Goal: Task Accomplishment & Management: Use online tool/utility

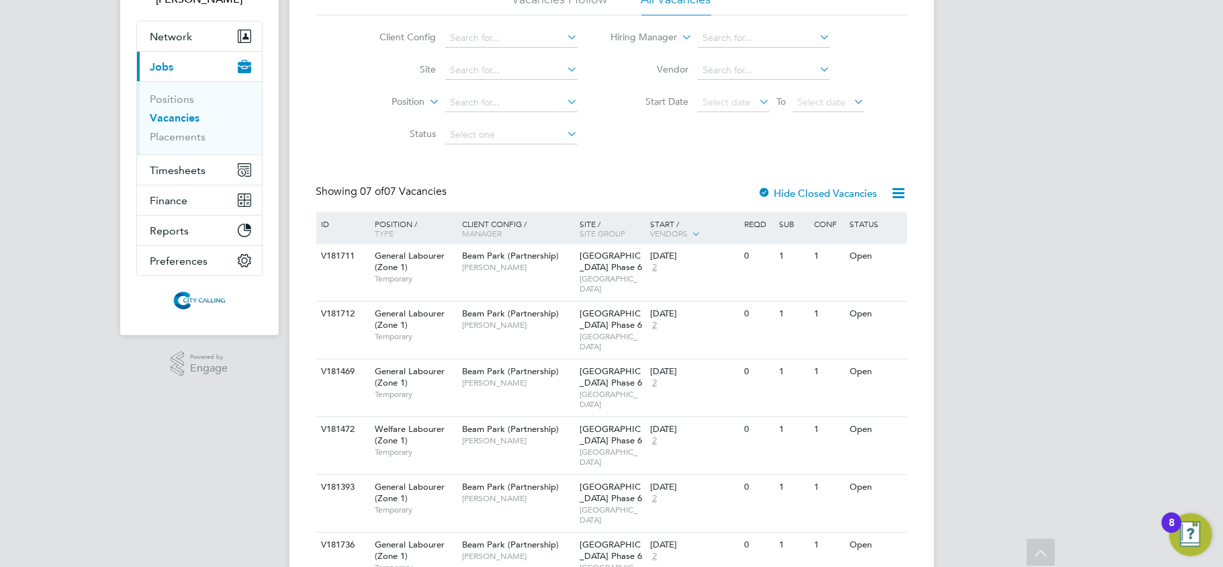
scroll to position [76, 0]
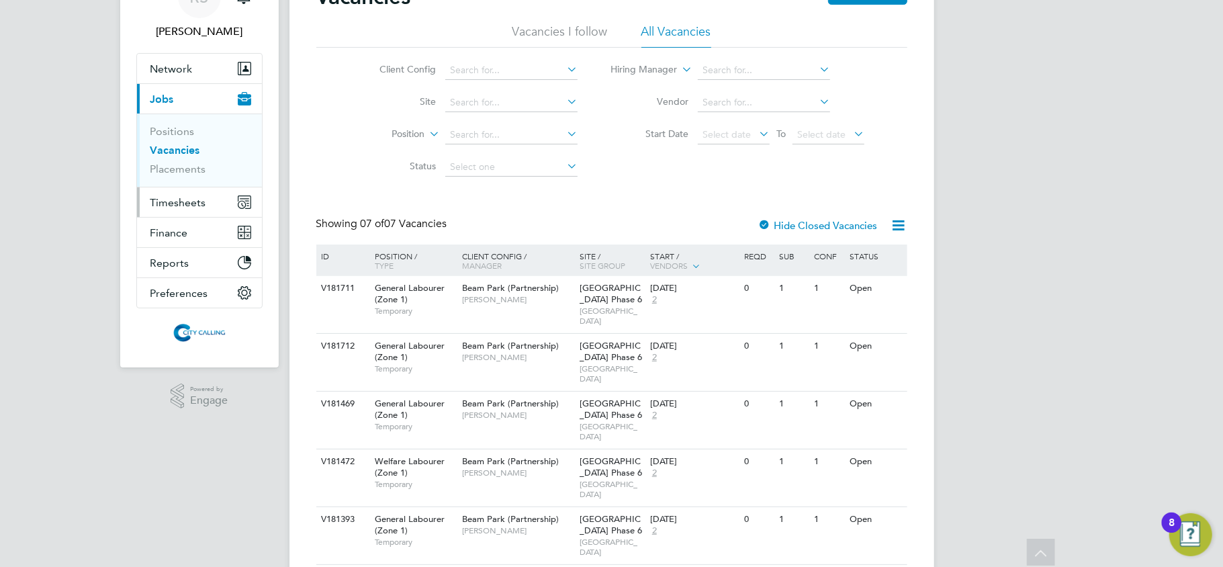
click at [179, 196] on span "Timesheets" at bounding box center [178, 202] width 56 height 13
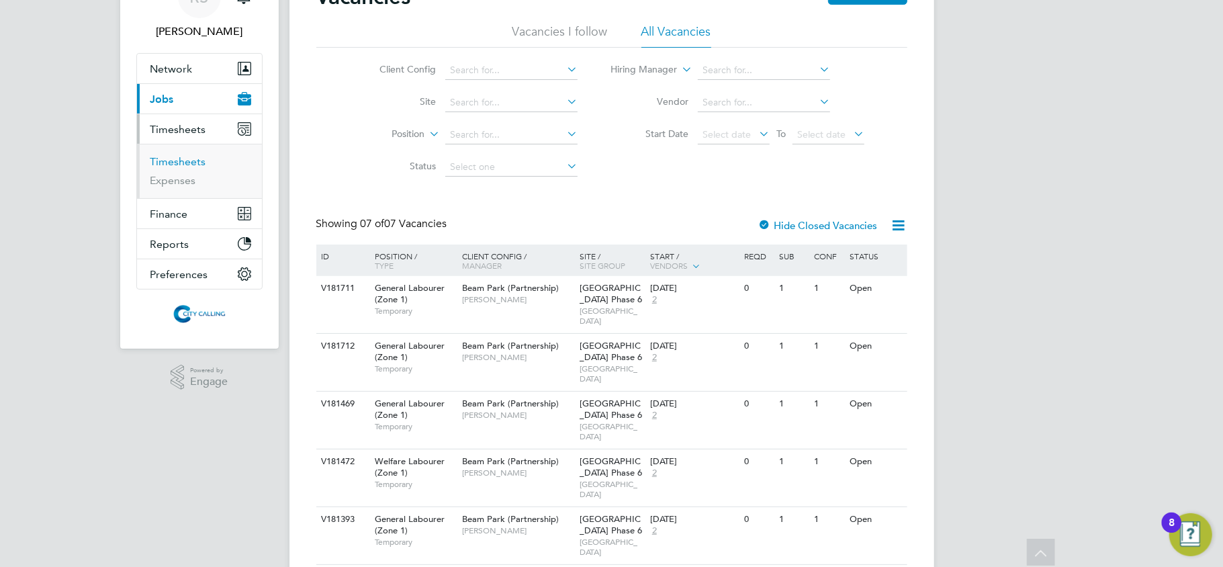
click at [180, 163] on link "Timesheets" at bounding box center [178, 161] width 56 height 13
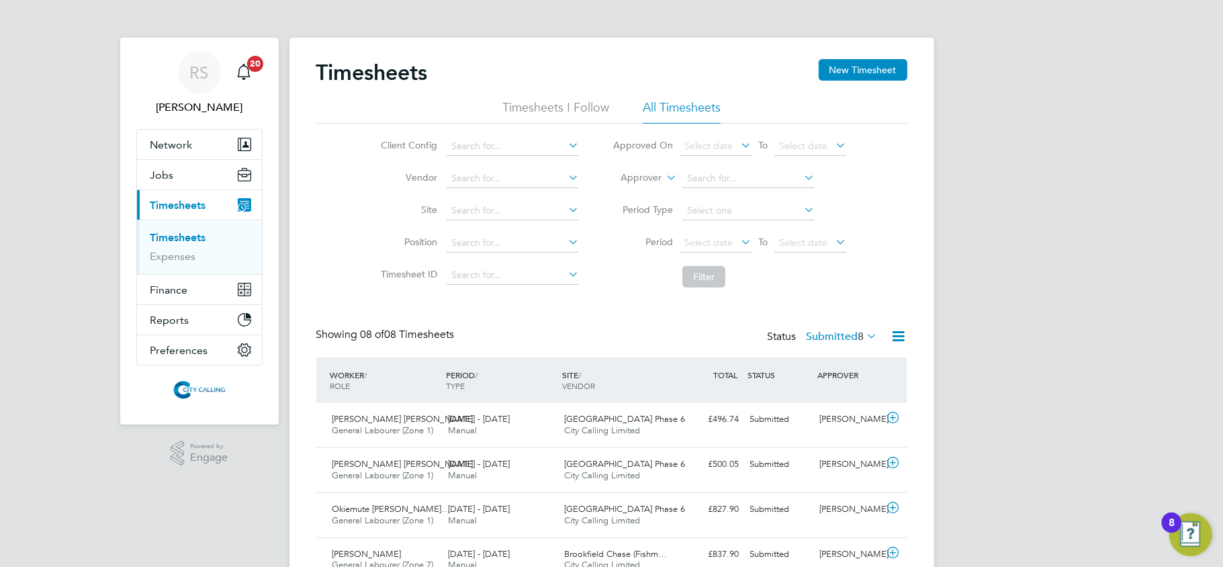
click at [901, 334] on icon at bounding box center [899, 336] width 17 height 17
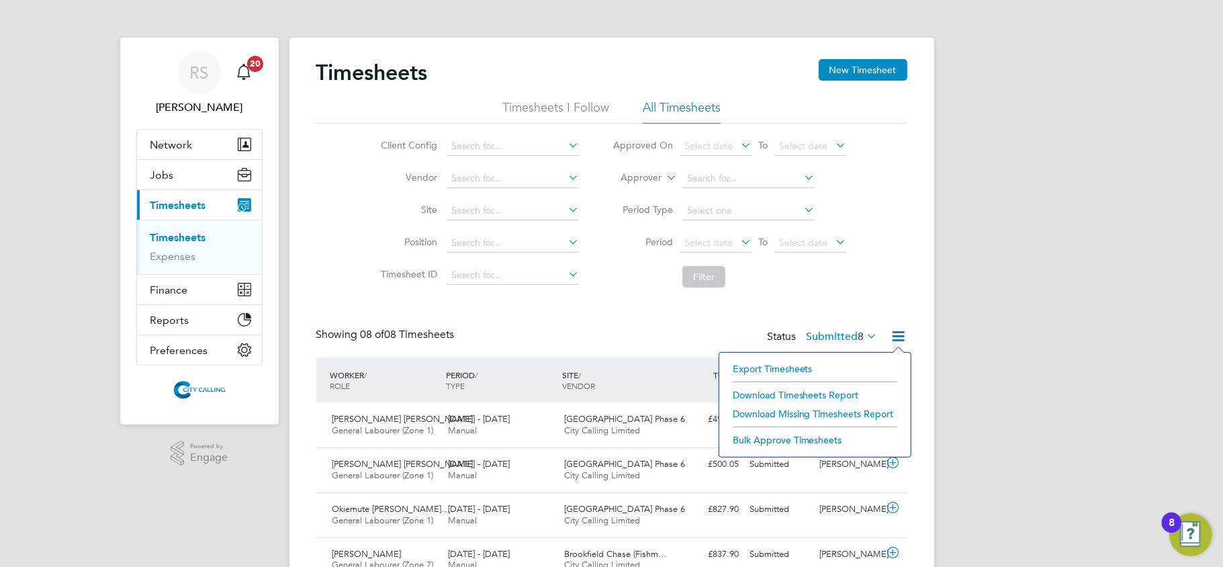
click at [774, 366] on li "Export Timesheets" at bounding box center [815, 368] width 178 height 19
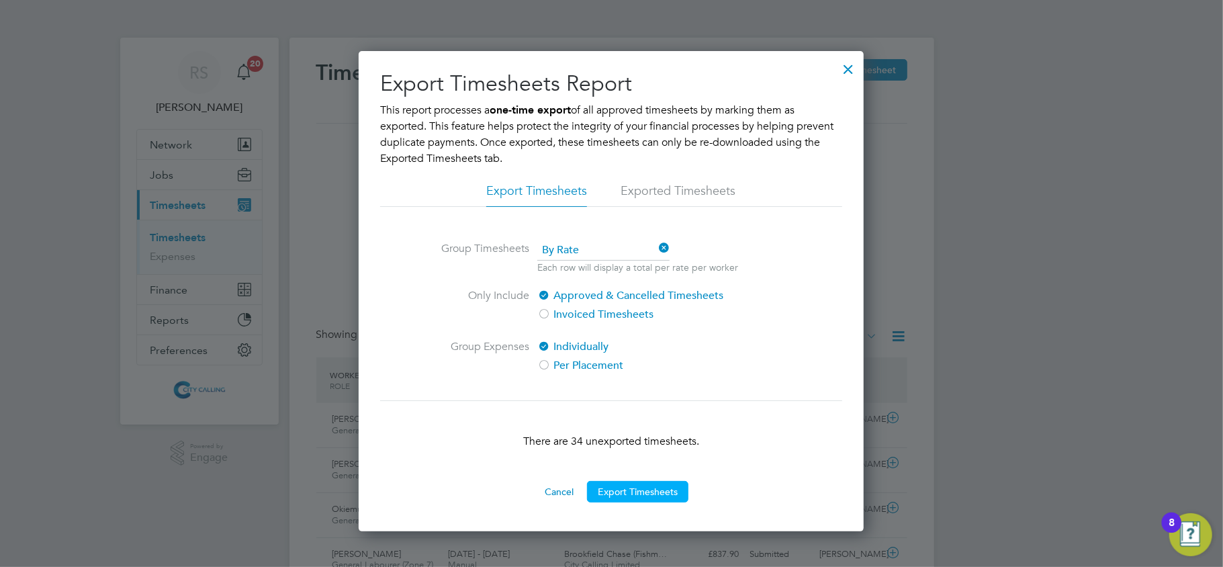
click at [642, 485] on button "Export Timesheets" at bounding box center [637, 491] width 101 height 21
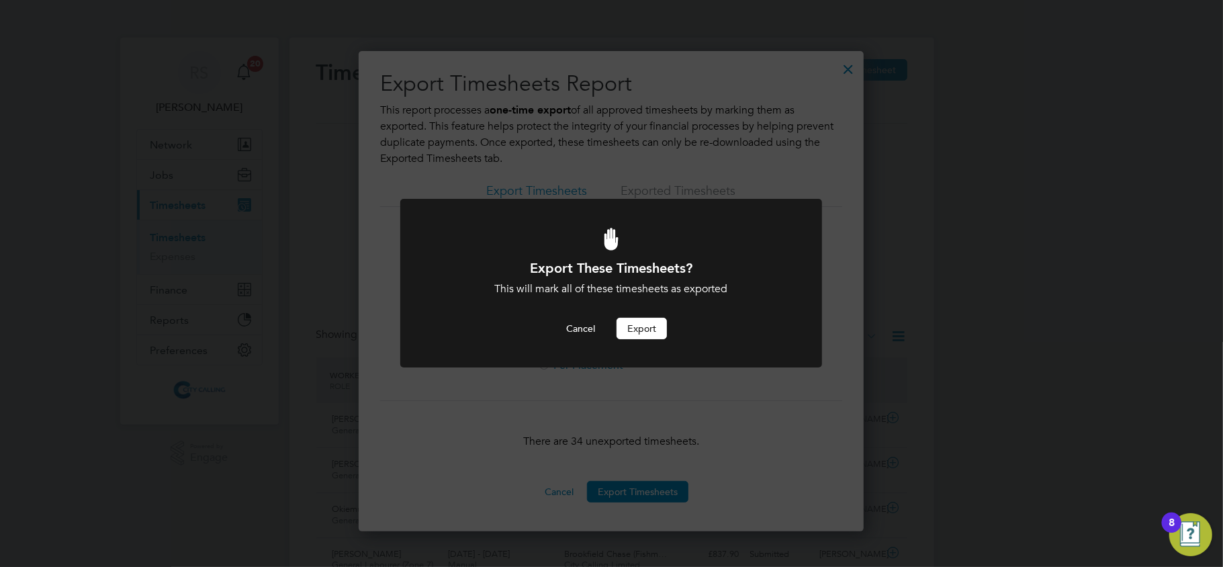
click at [635, 328] on button "Export" at bounding box center [642, 328] width 50 height 21
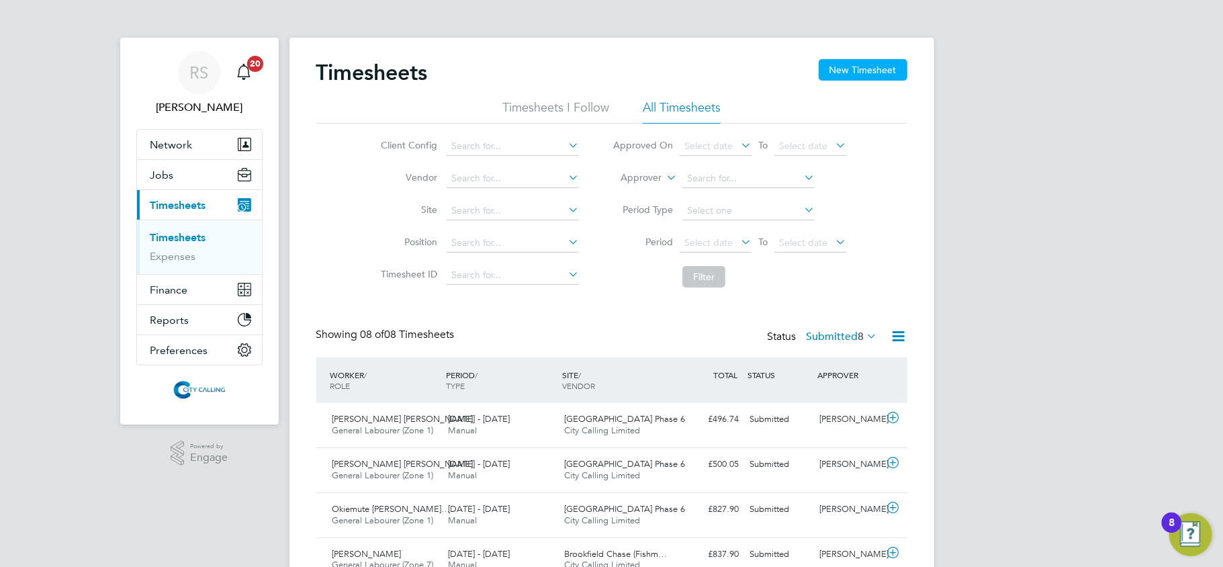
click at [863, 66] on button "New Timesheet" at bounding box center [863, 69] width 89 height 21
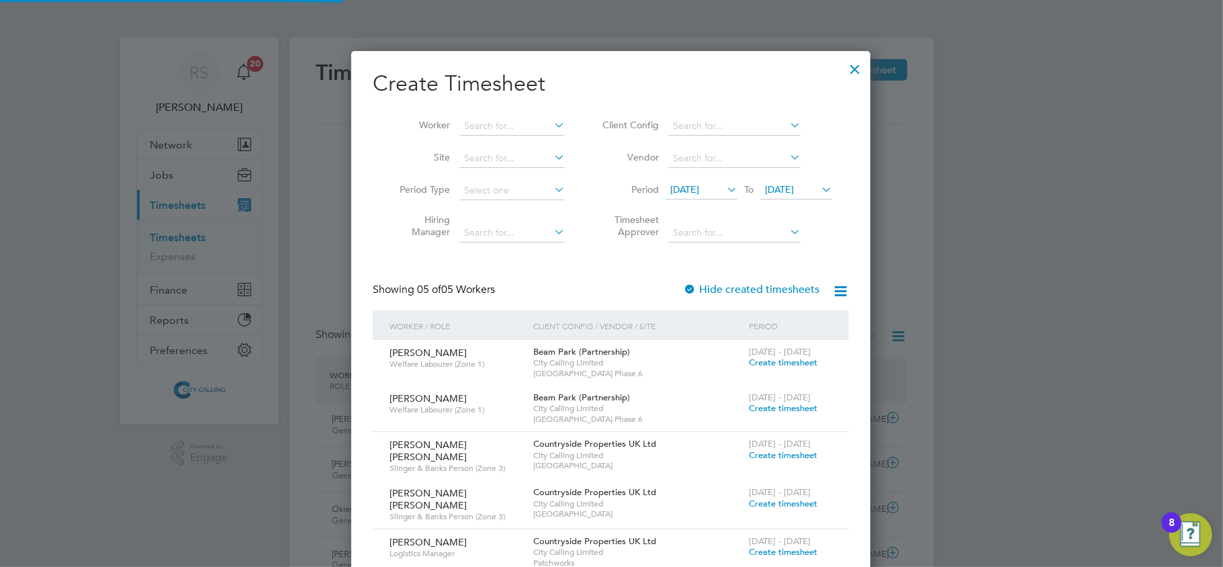
scroll to position [686, 520]
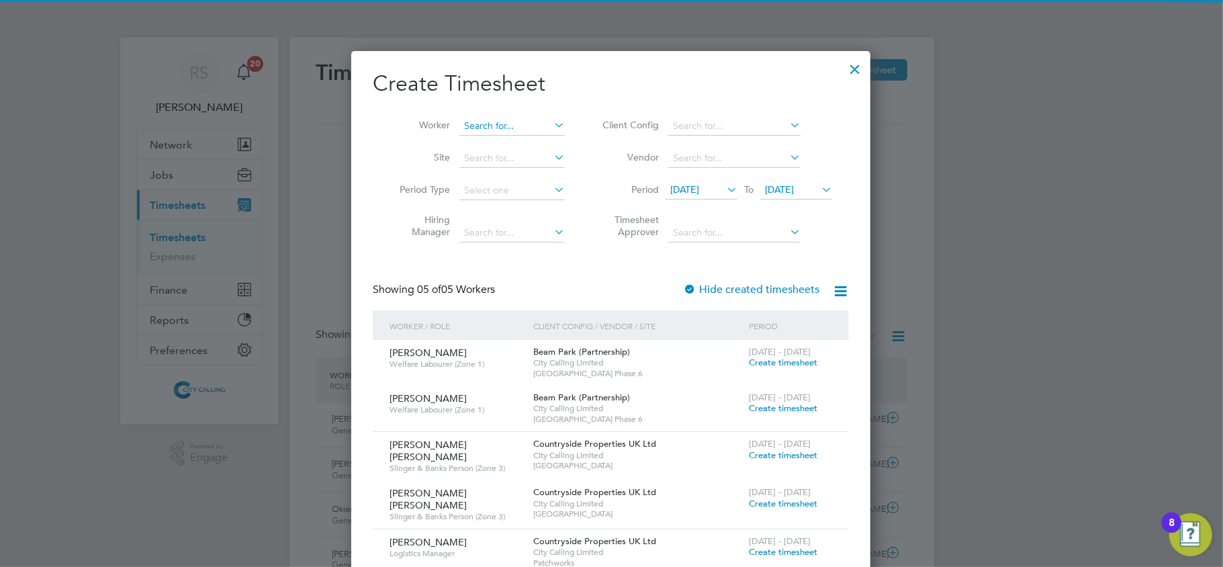
click at [535, 124] on input at bounding box center [511, 126] width 105 height 19
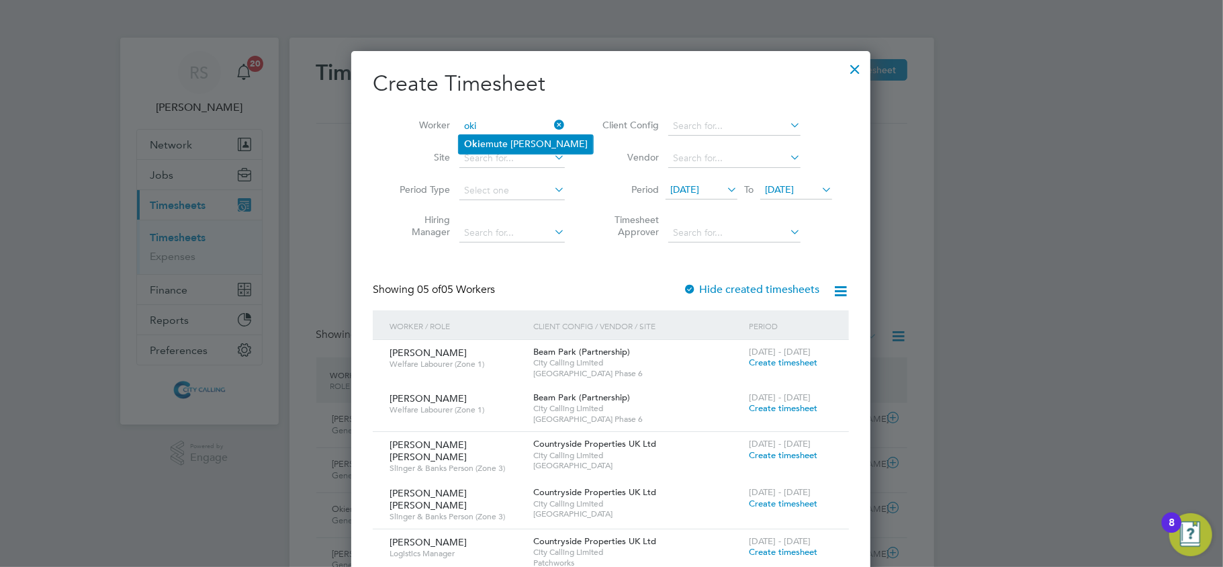
click at [535, 136] on li "Oki emute [PERSON_NAME]" at bounding box center [526, 144] width 134 height 18
type input "Okiemute [PERSON_NAME]"
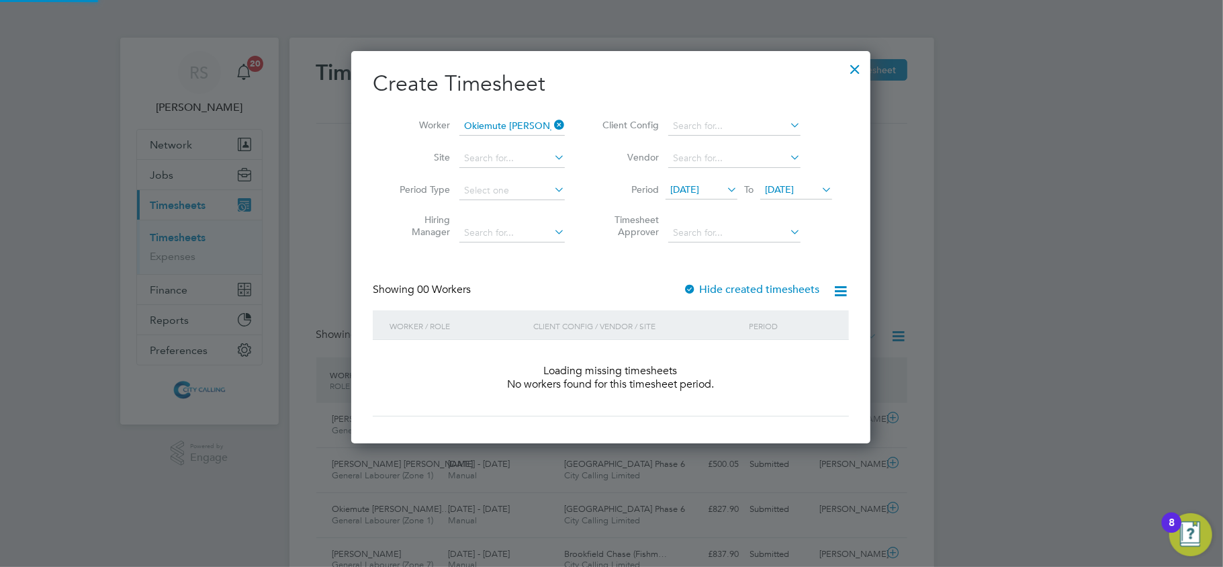
scroll to position [379, 520]
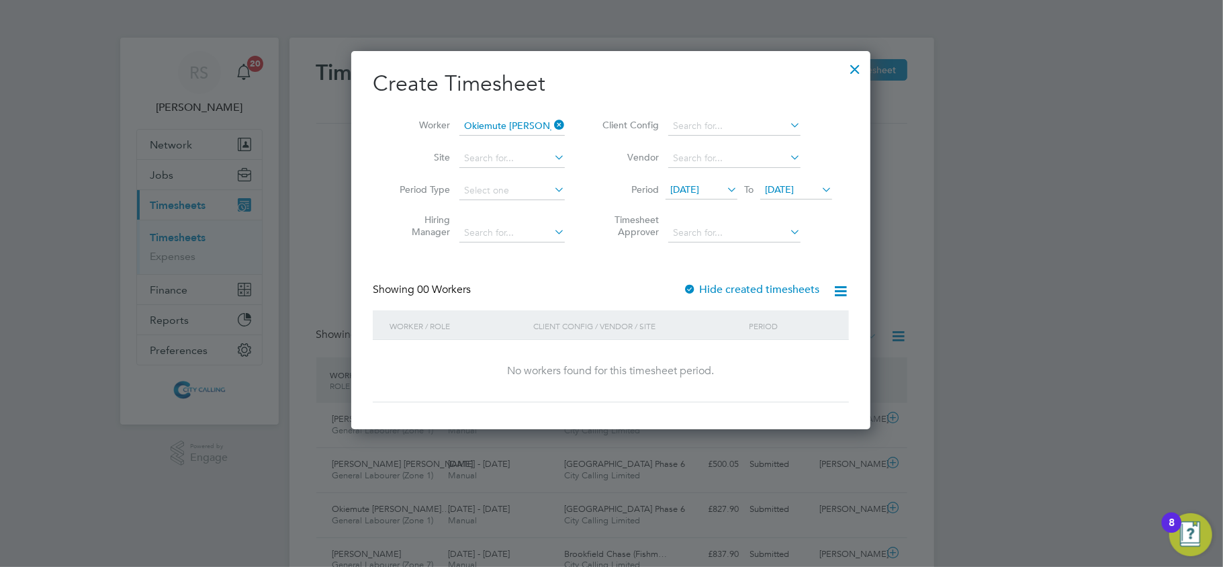
click at [713, 285] on label "Hide created timesheets" at bounding box center [751, 289] width 136 height 13
click at [696, 189] on span "[DATE]" at bounding box center [684, 189] width 29 height 12
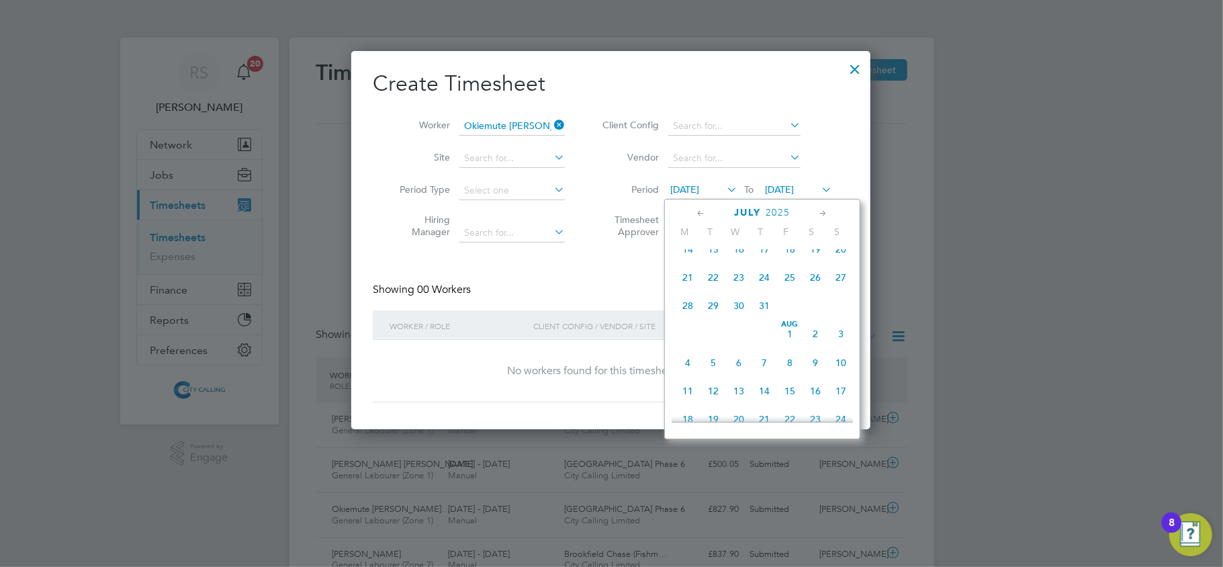
scroll to position [192, 0]
click at [739, 281] on span "9" at bounding box center [739, 270] width 26 height 26
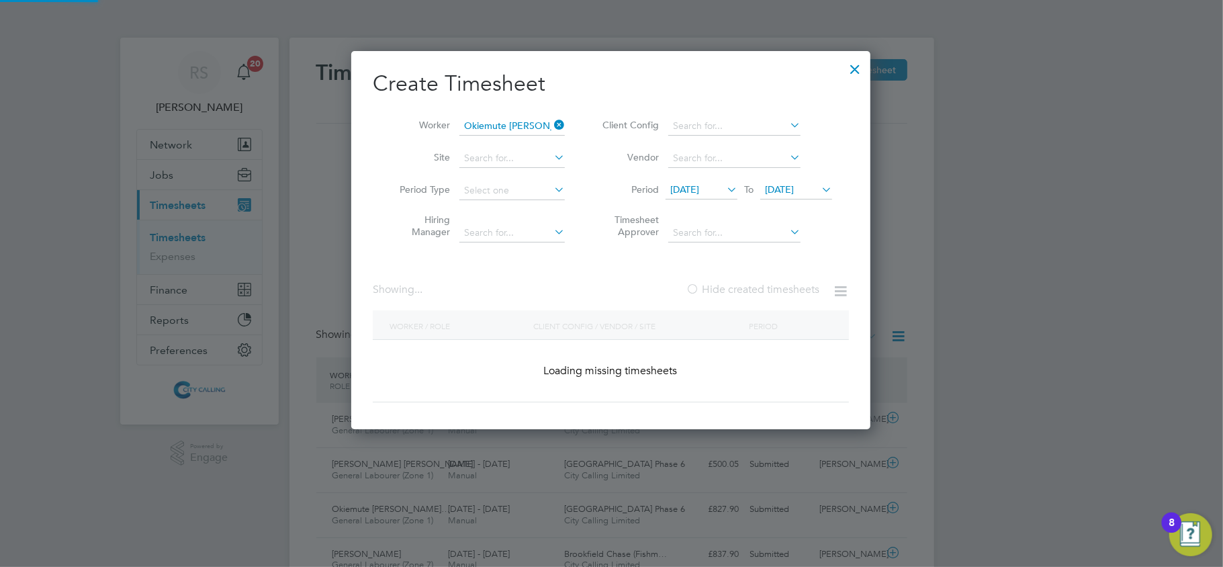
scroll to position [455, 520]
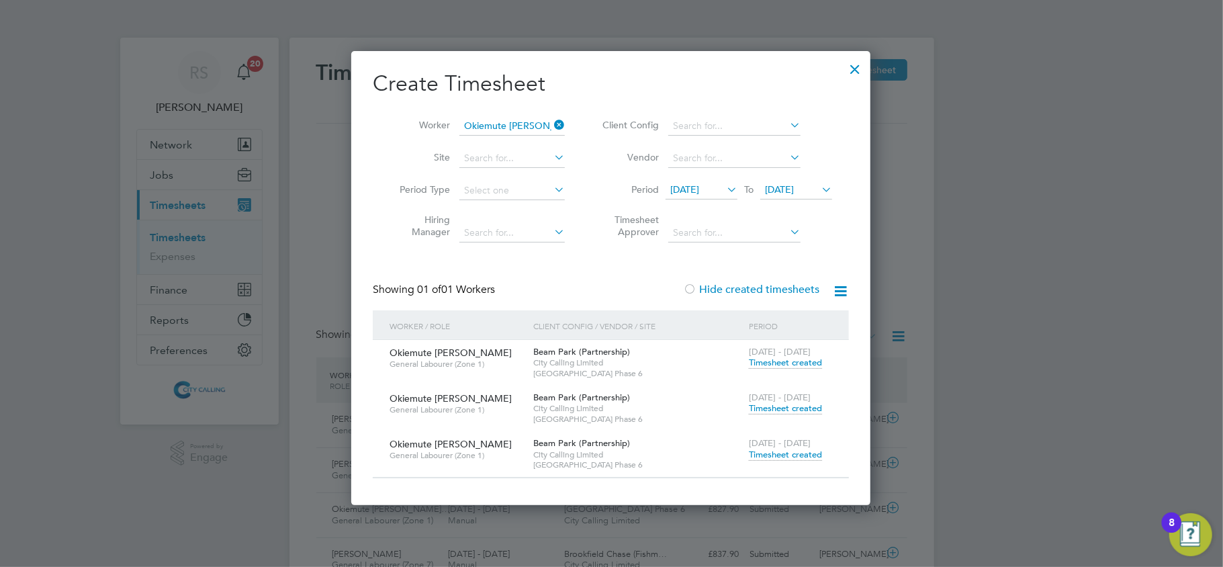
click at [785, 455] on span "Timesheet created" at bounding box center [785, 455] width 73 height 12
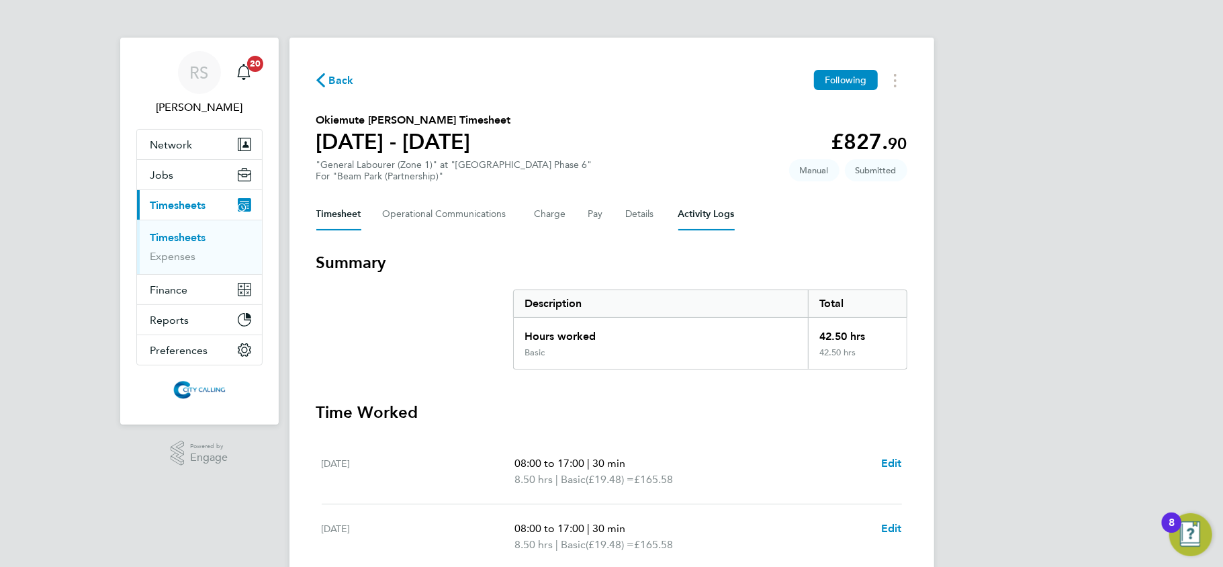
click at [709, 219] on Logs-tab "Activity Logs" at bounding box center [706, 214] width 56 height 32
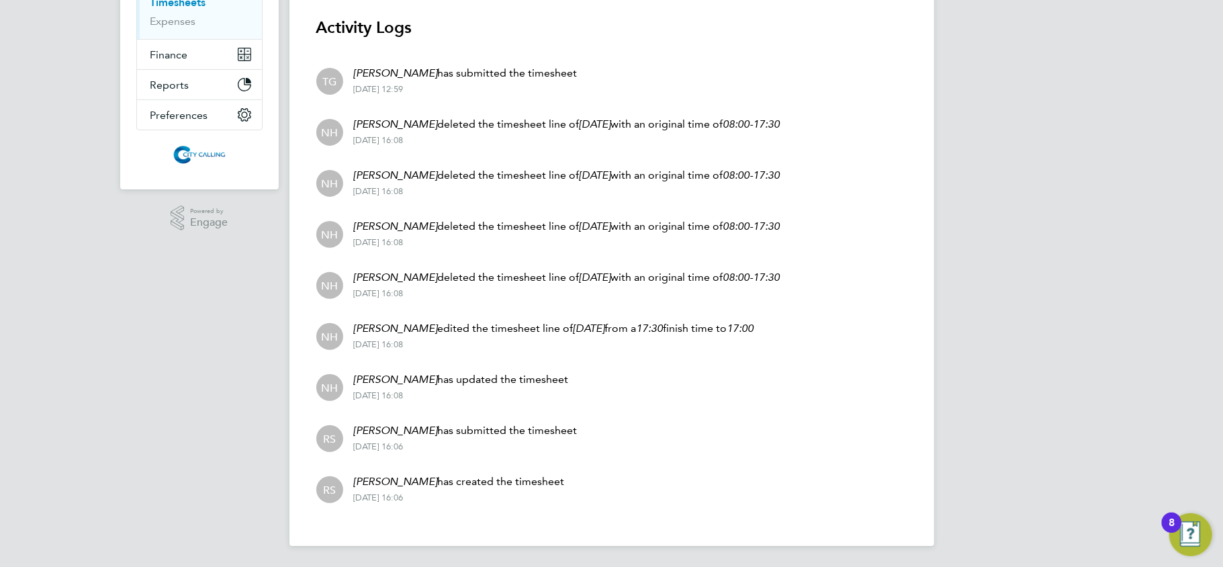
scroll to position [146, 0]
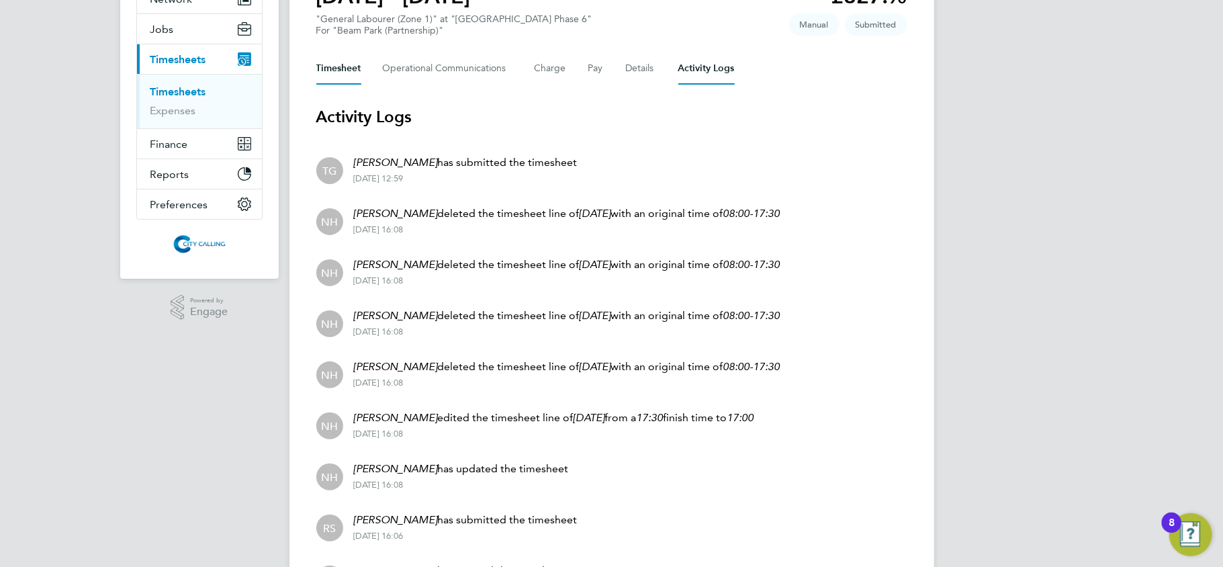
click at [349, 73] on button "Timesheet" at bounding box center [338, 68] width 45 height 32
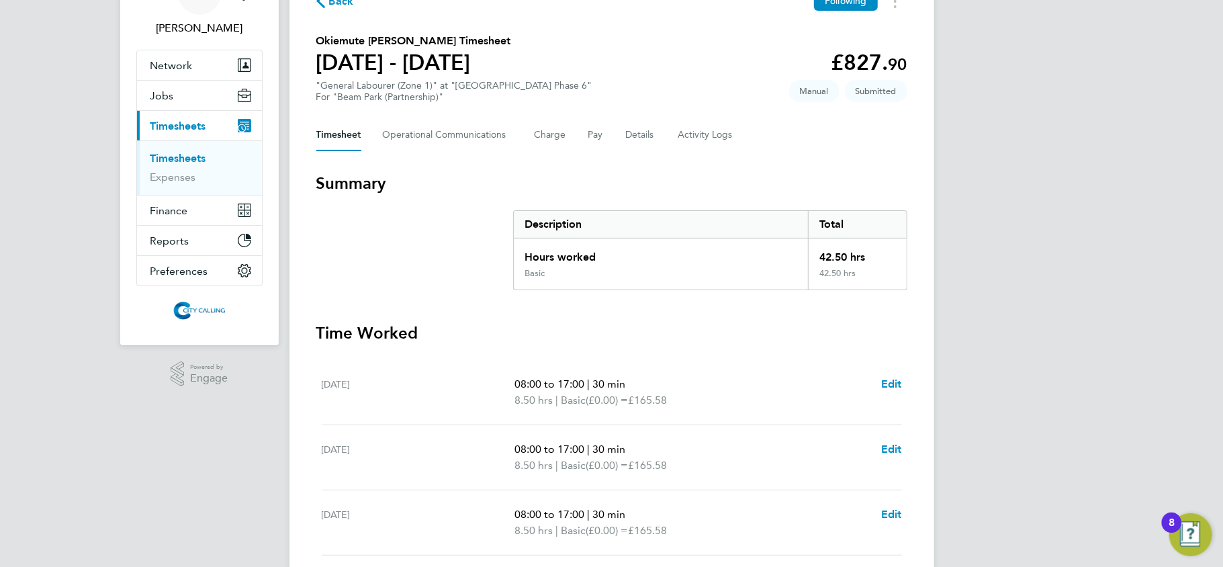
scroll to position [57, 0]
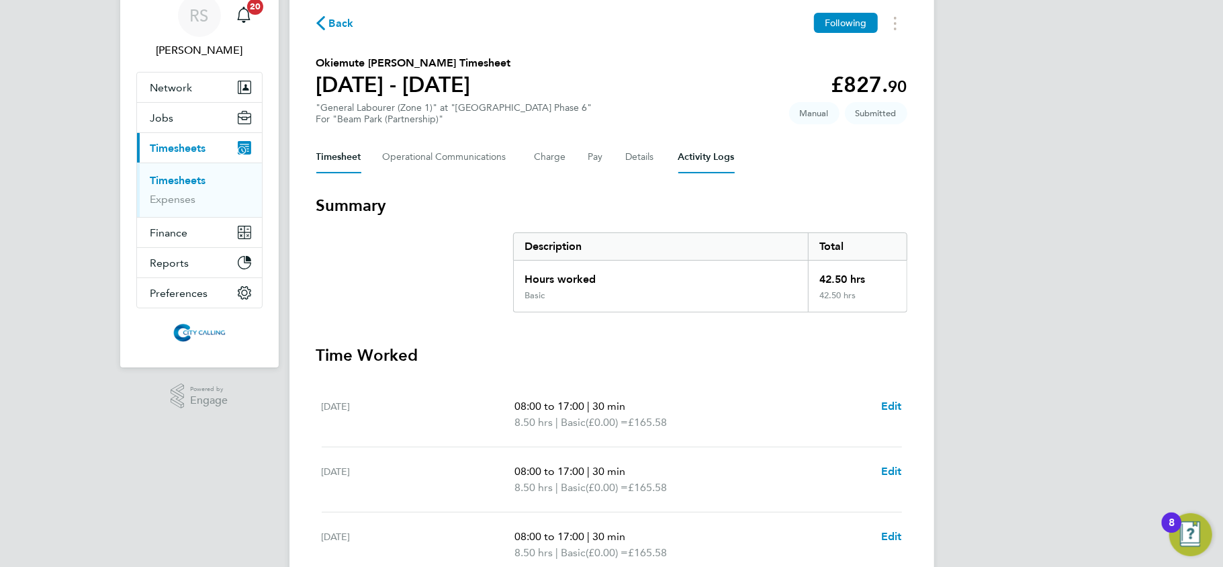
click at [700, 160] on Logs-tab "Activity Logs" at bounding box center [706, 157] width 56 height 32
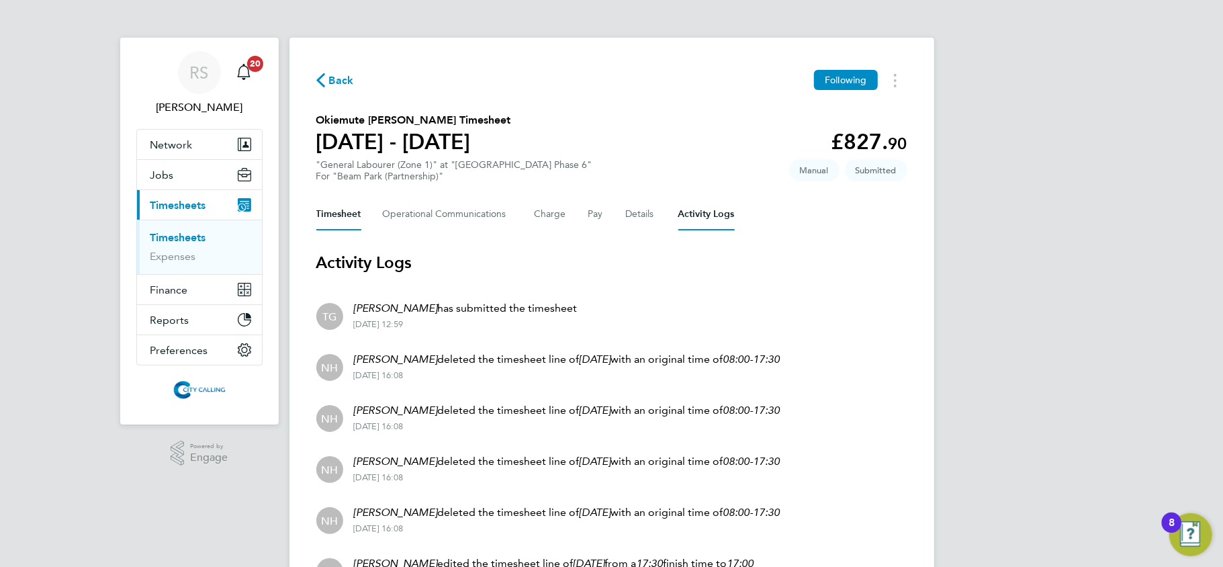
click at [331, 216] on button "Timesheet" at bounding box center [338, 214] width 45 height 32
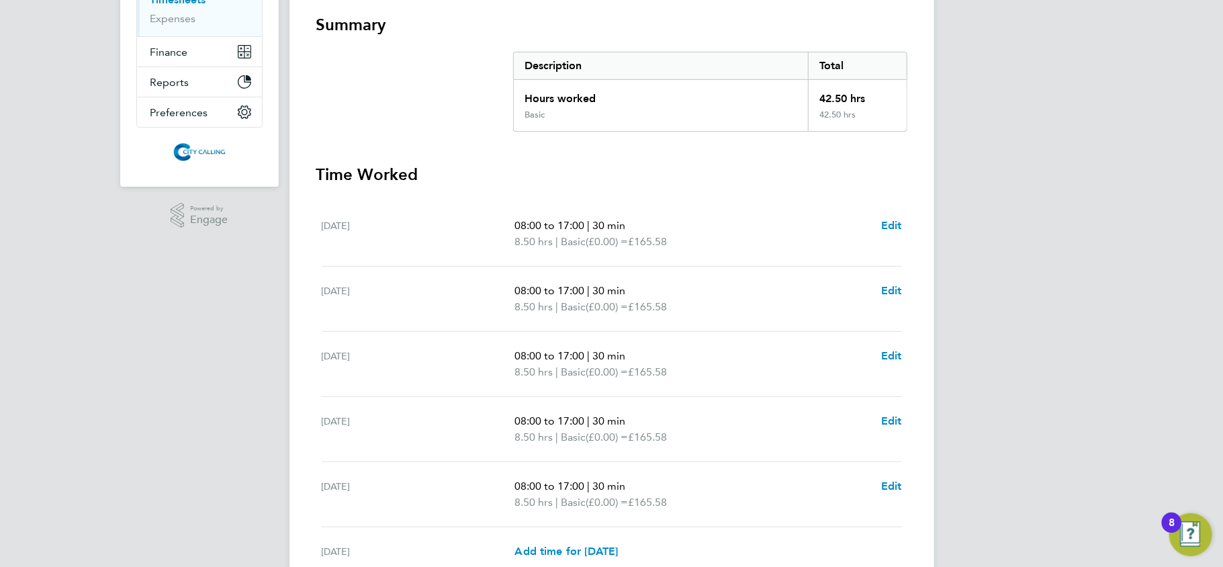
scroll to position [415, 0]
